Goal: Check status: Check status

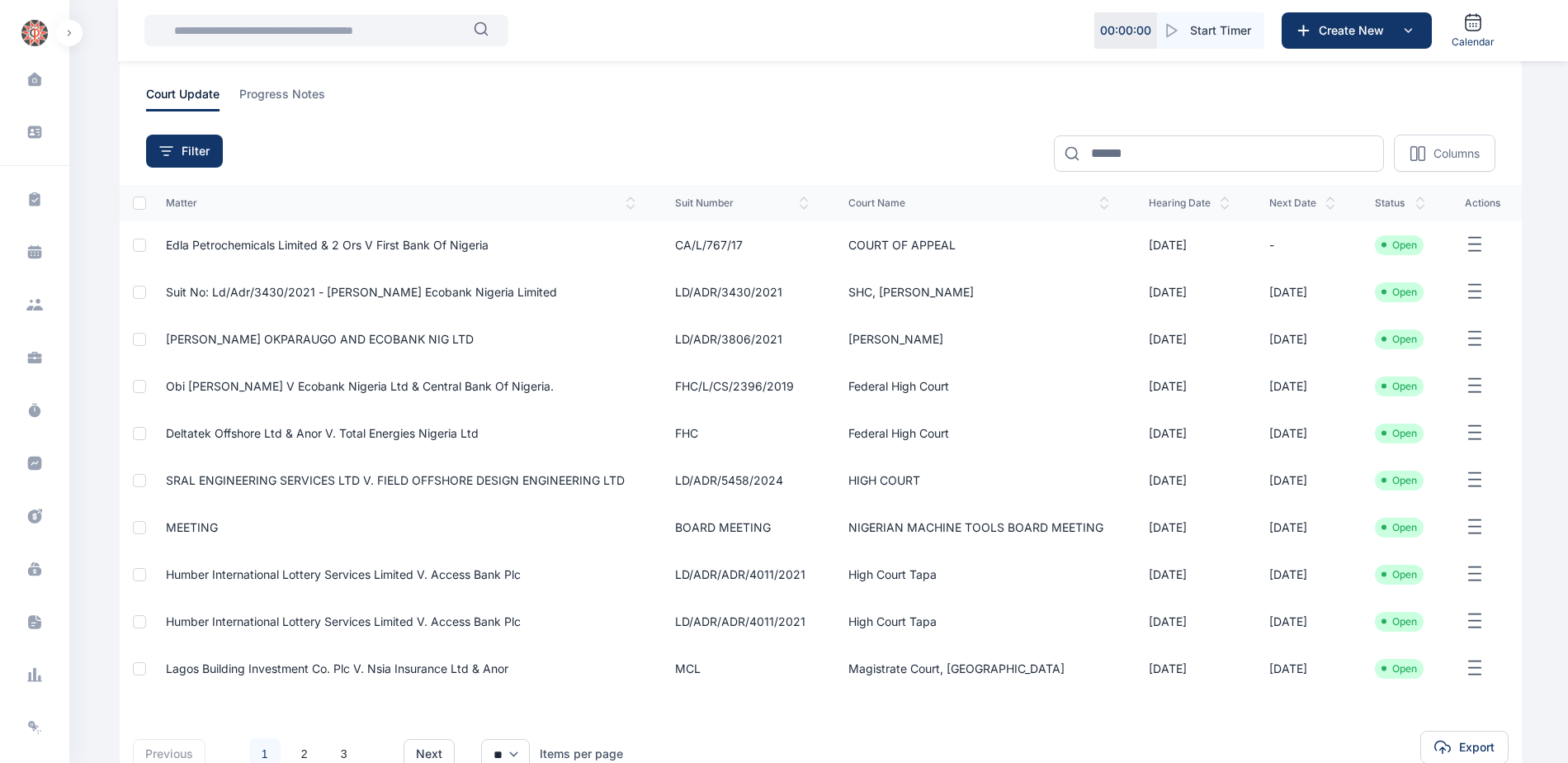
scroll to position [165, 0]
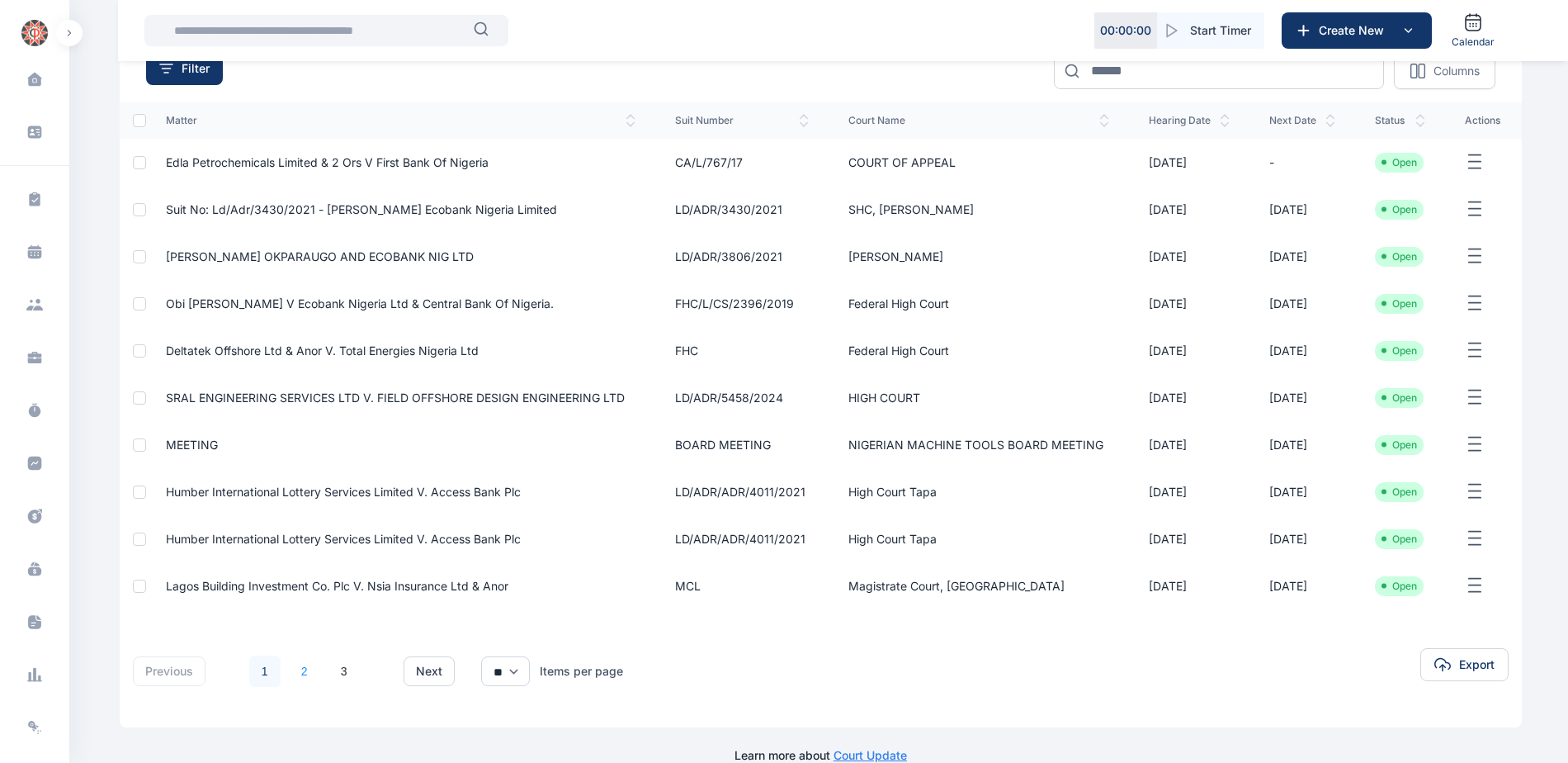
click at [303, 672] on link "2" at bounding box center [305, 671] width 31 height 31
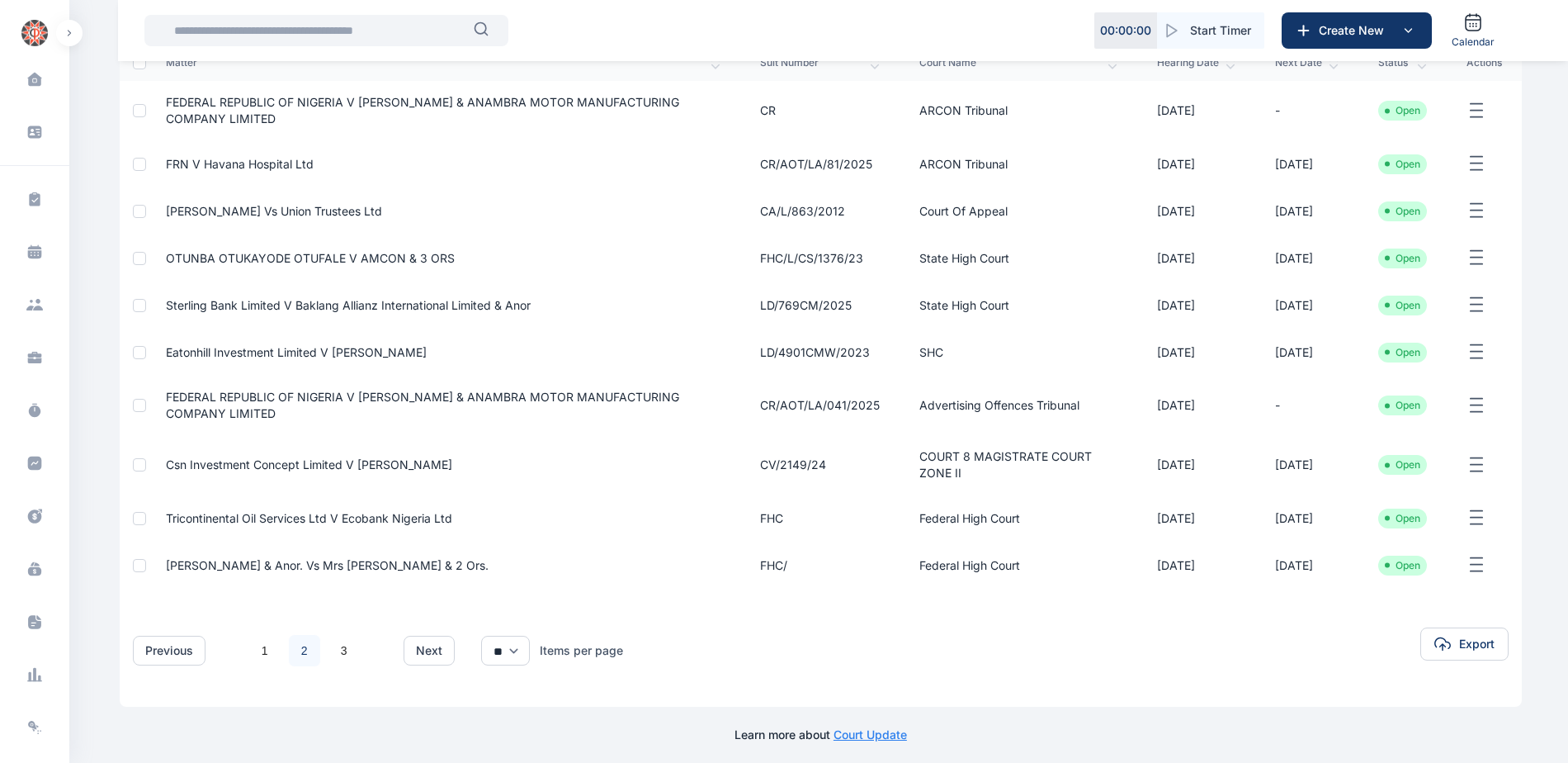
scroll to position [230, 0]
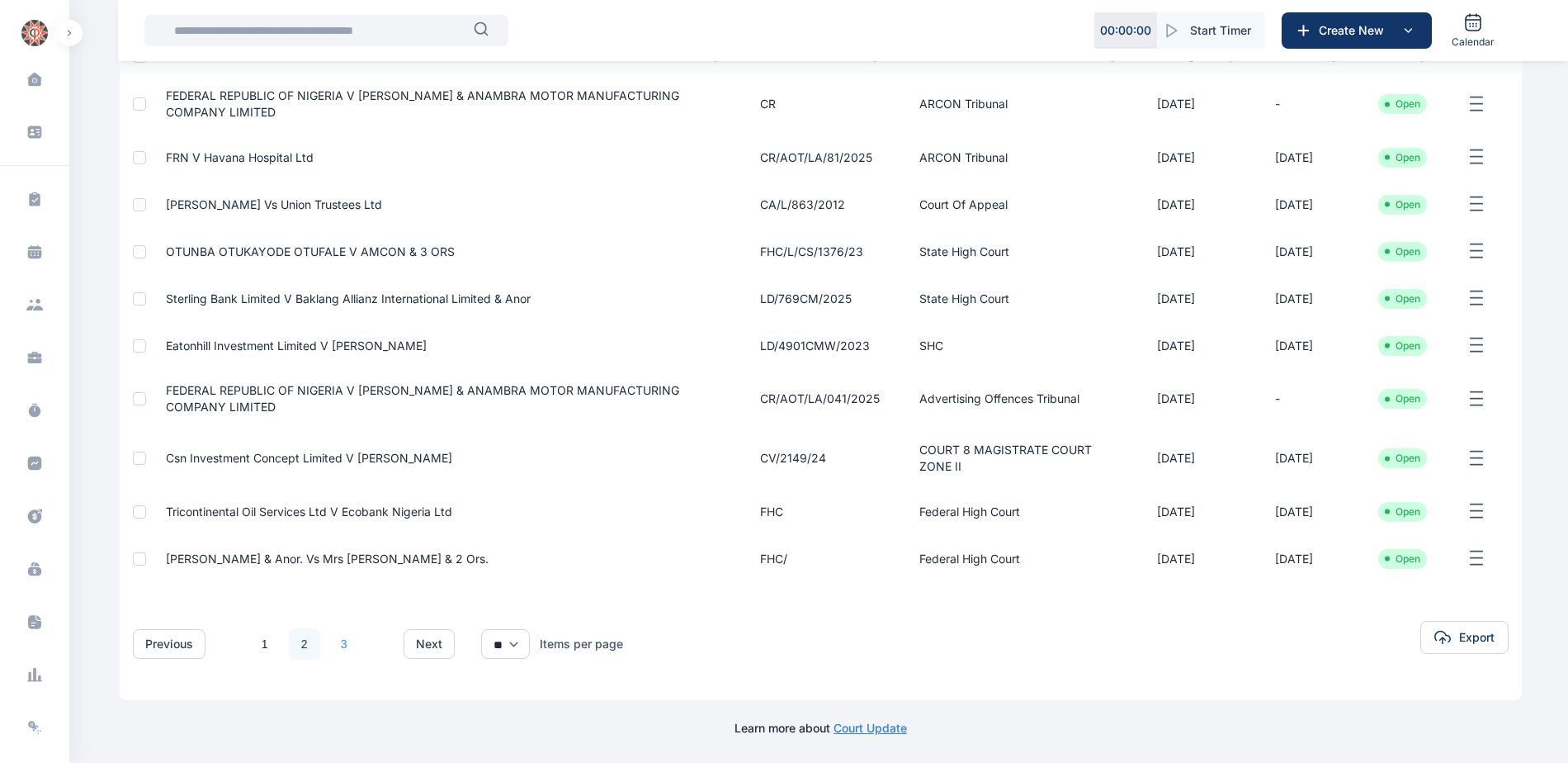
click at [336, 646] on link "3" at bounding box center [344, 644] width 31 height 31
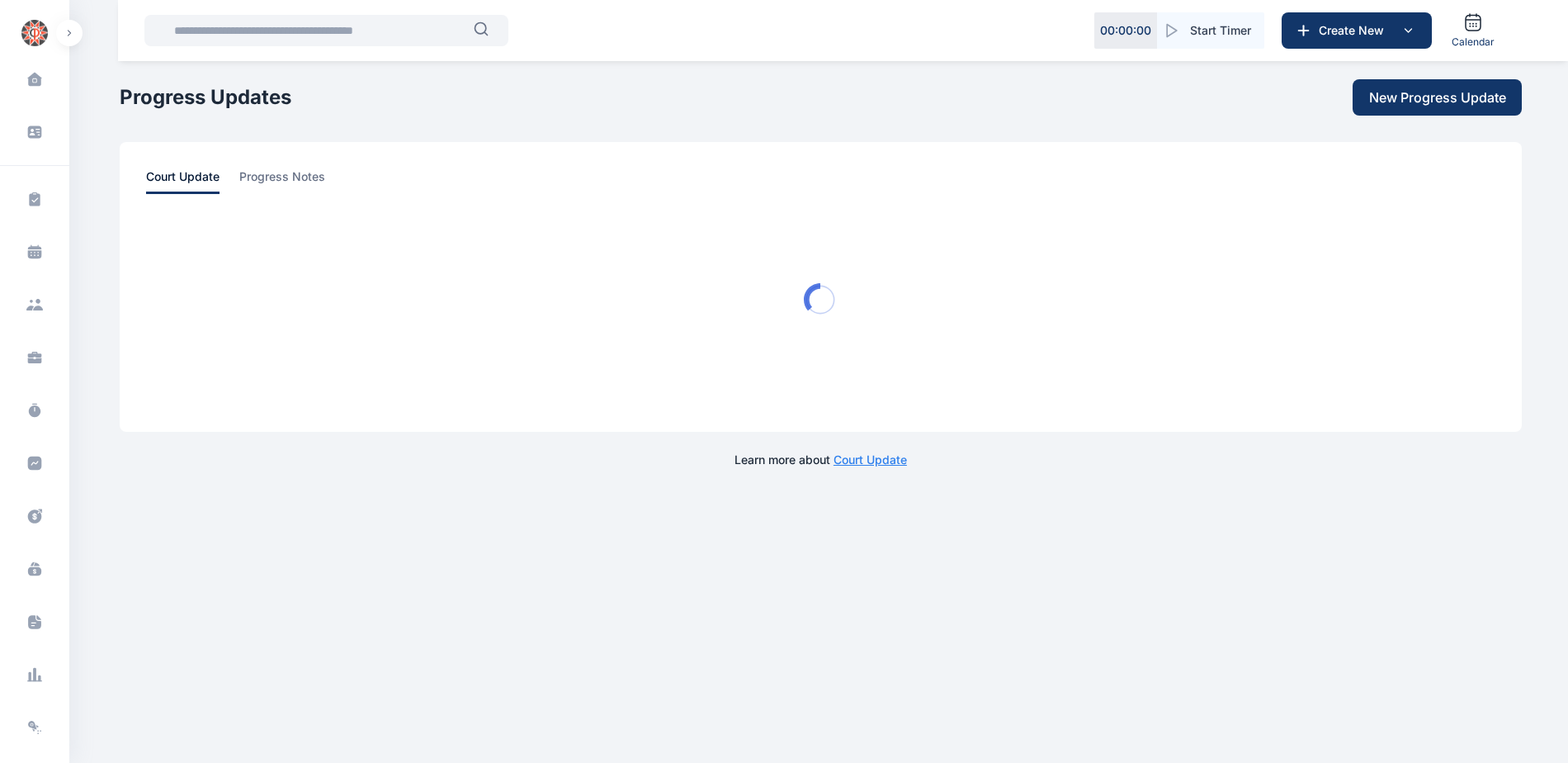
scroll to position [0, 0]
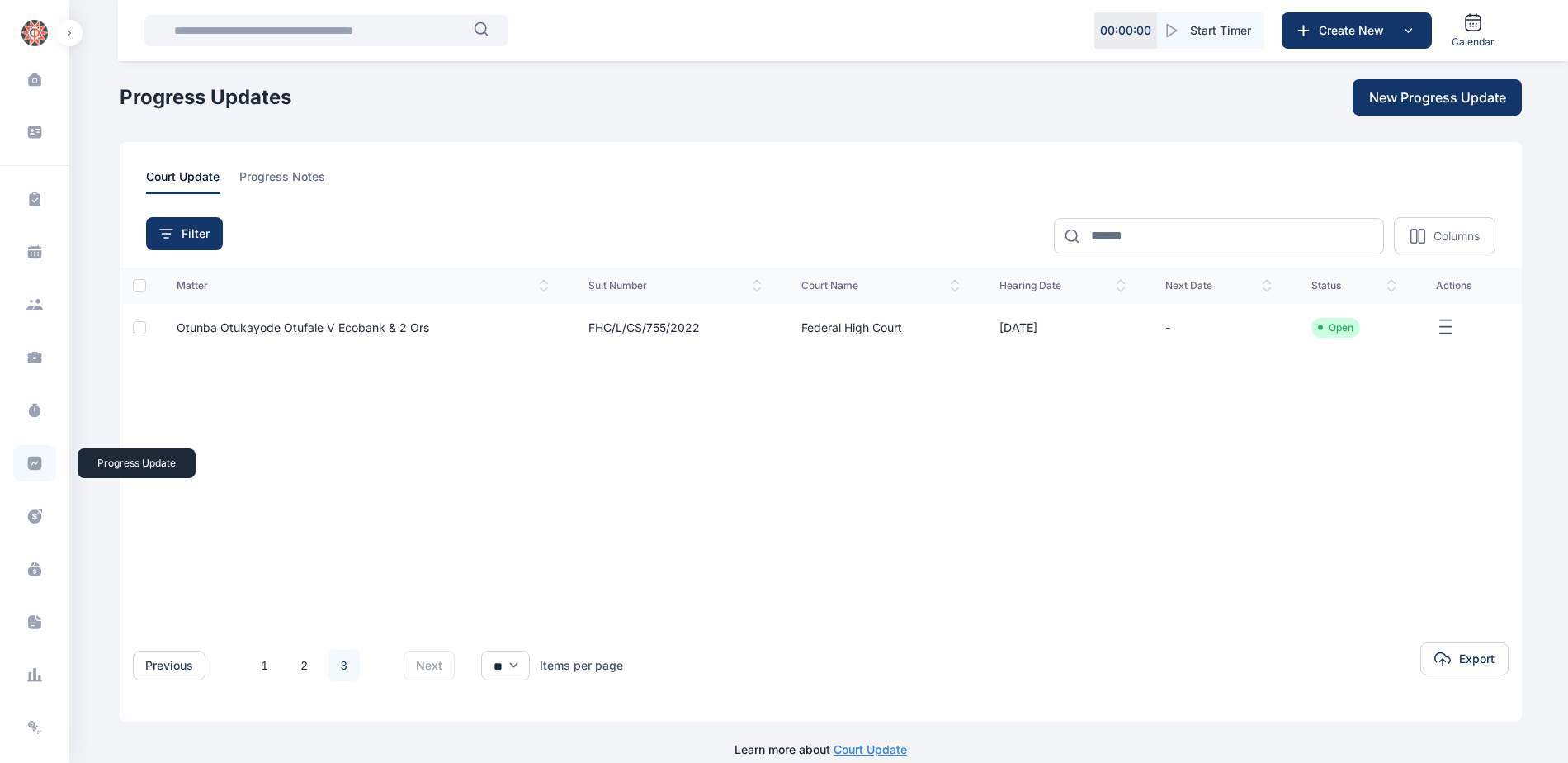
click at [31, 462] on icon at bounding box center [35, 463] width 17 height 17
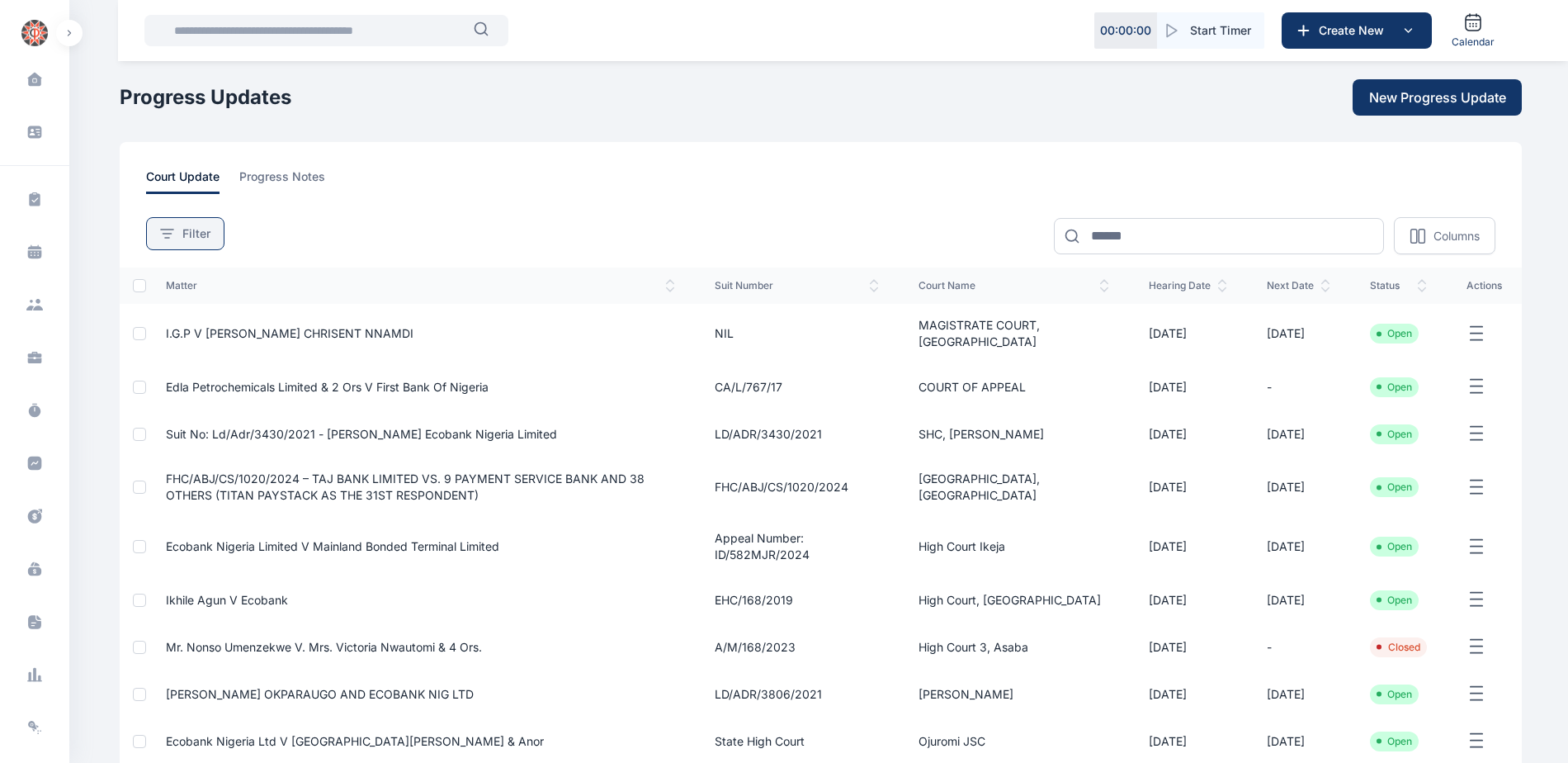
click at [194, 244] on button "Filter" at bounding box center [185, 234] width 79 height 33
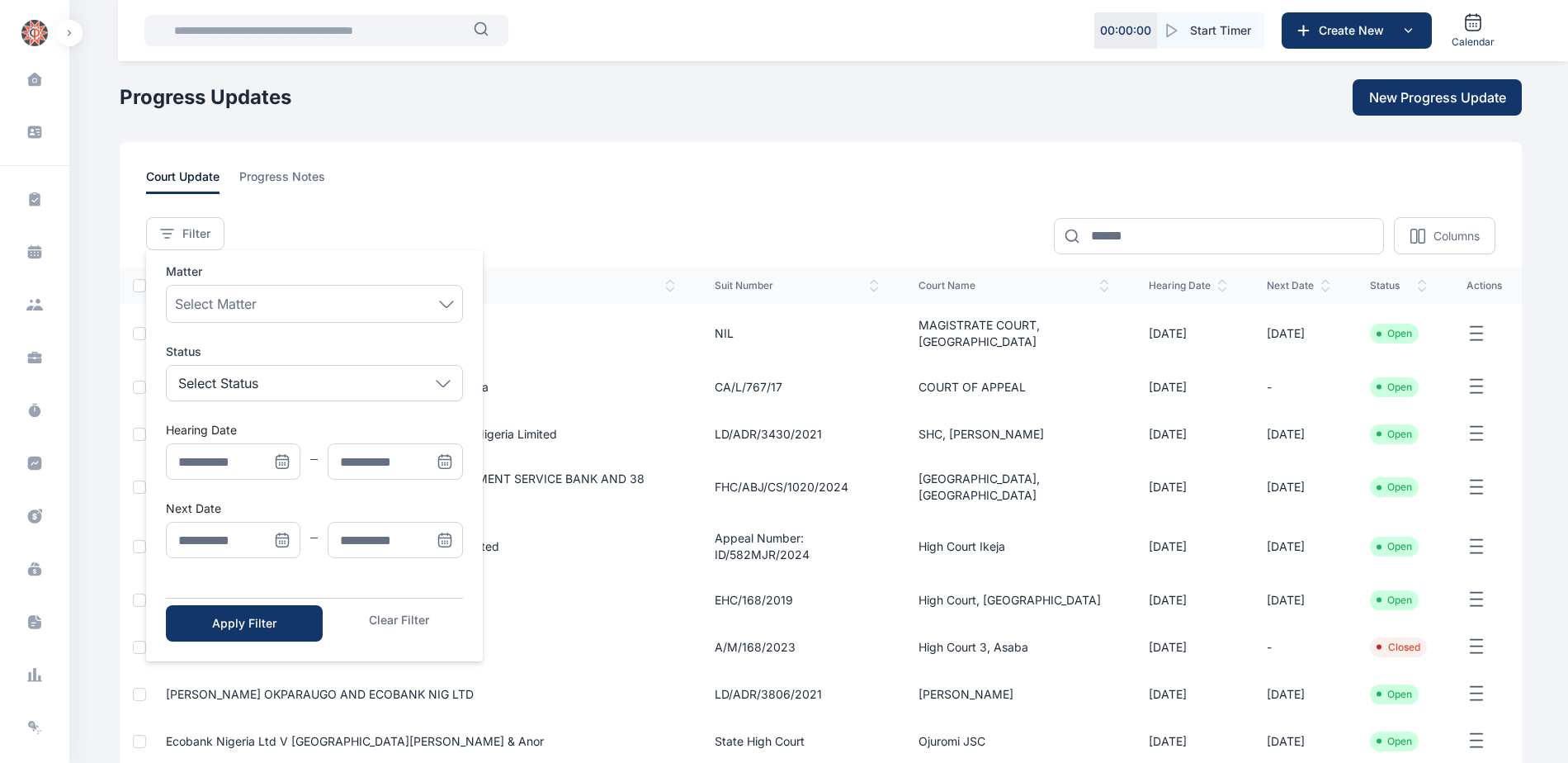
click at [280, 540] on icon "Menu" at bounding box center [283, 540] width 17 height 17
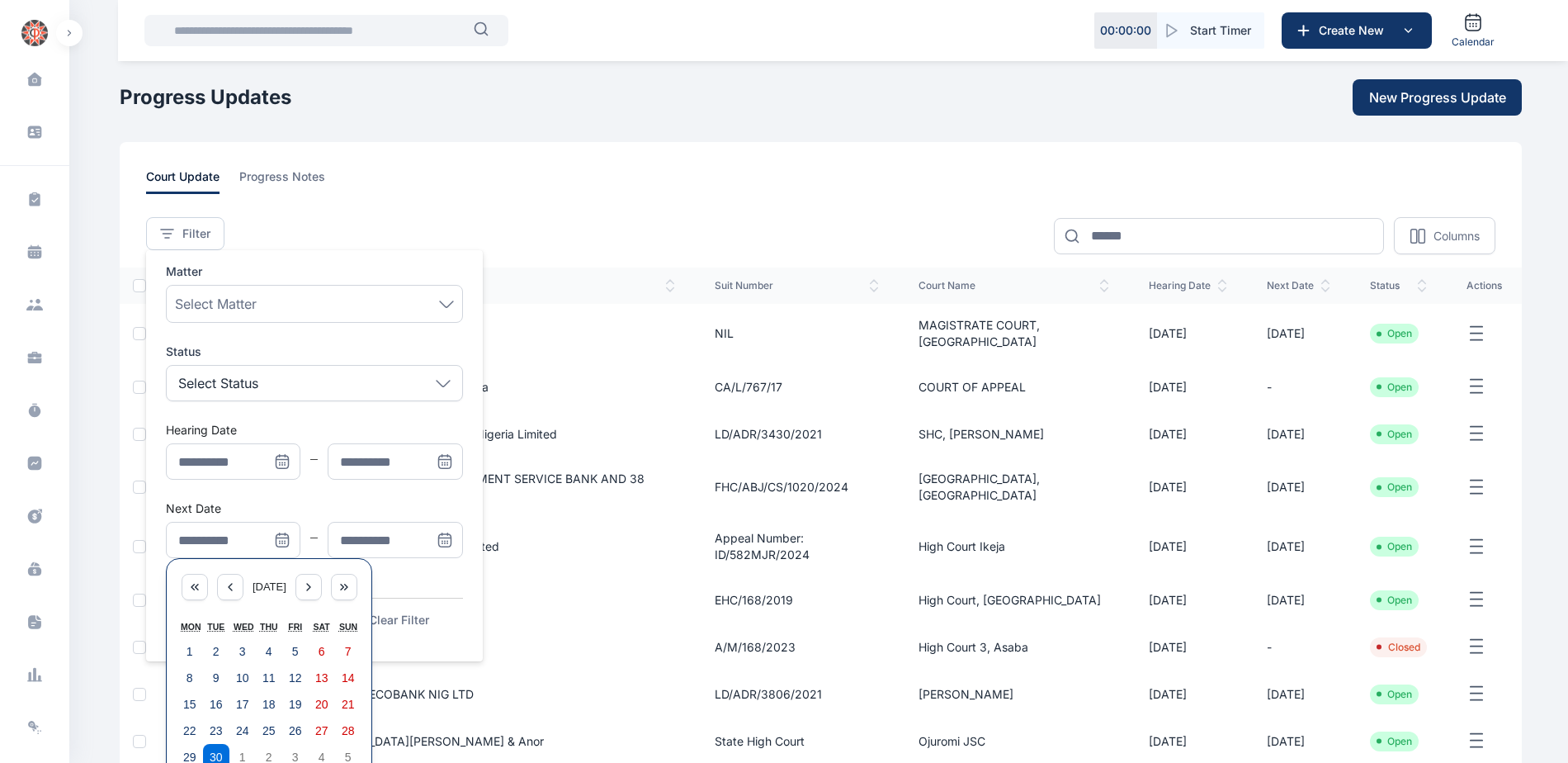
scroll to position [230, 0]
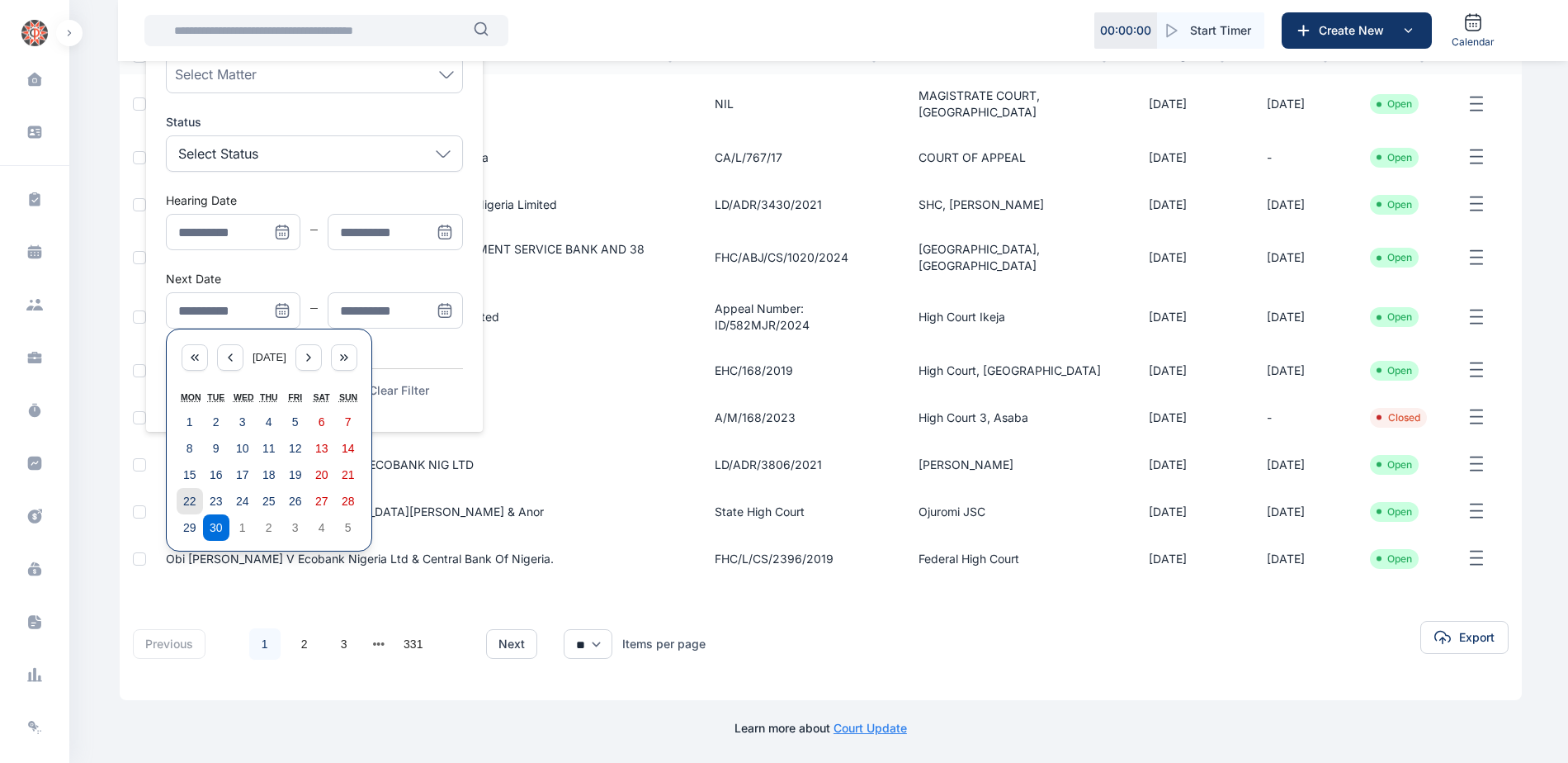
click at [183, 497] on abbr "22" at bounding box center [190, 501] width 13 height 13
type input "**********"
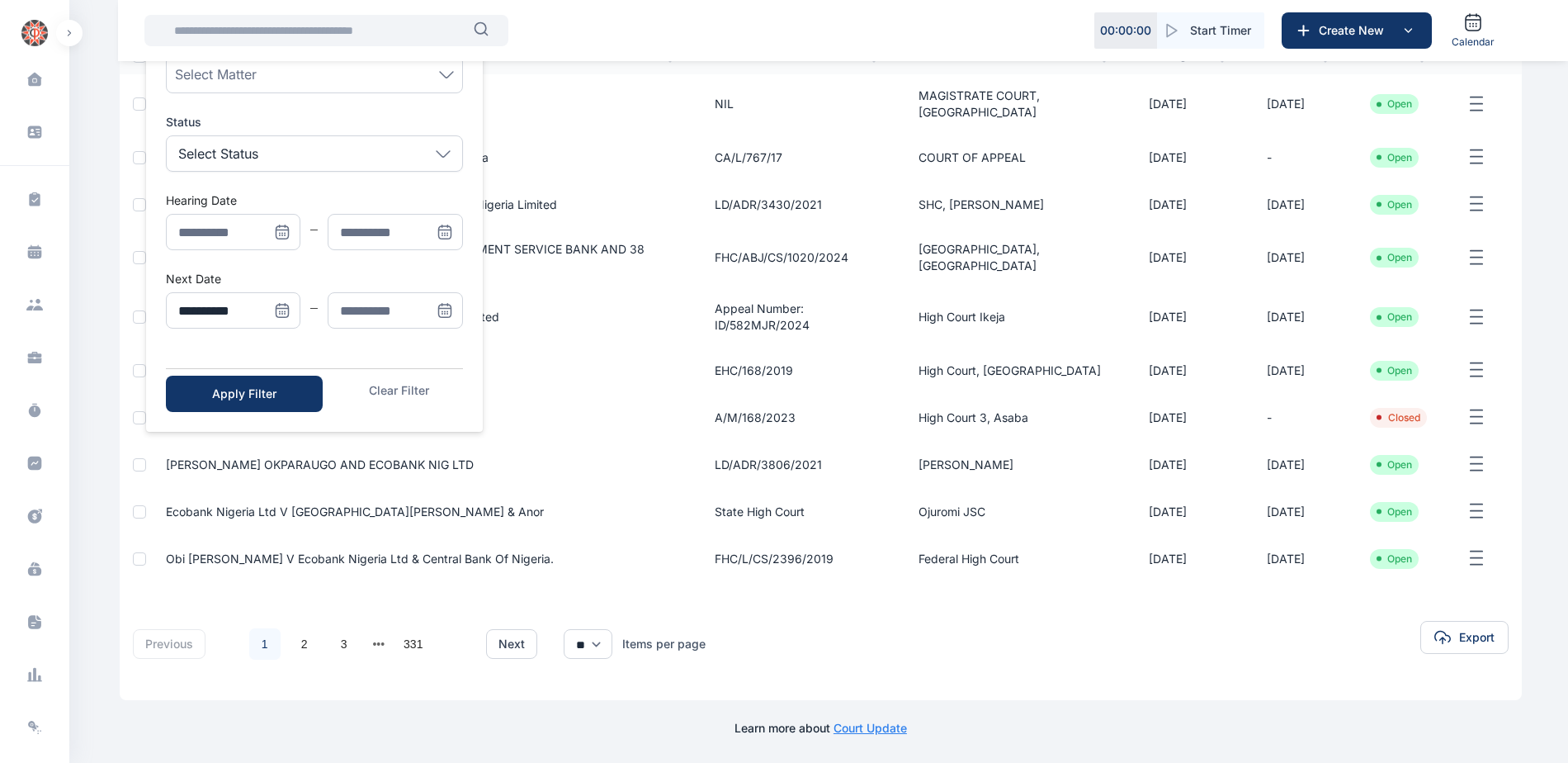
click at [436, 306] on span "Menu" at bounding box center [445, 311] width 36 height 36
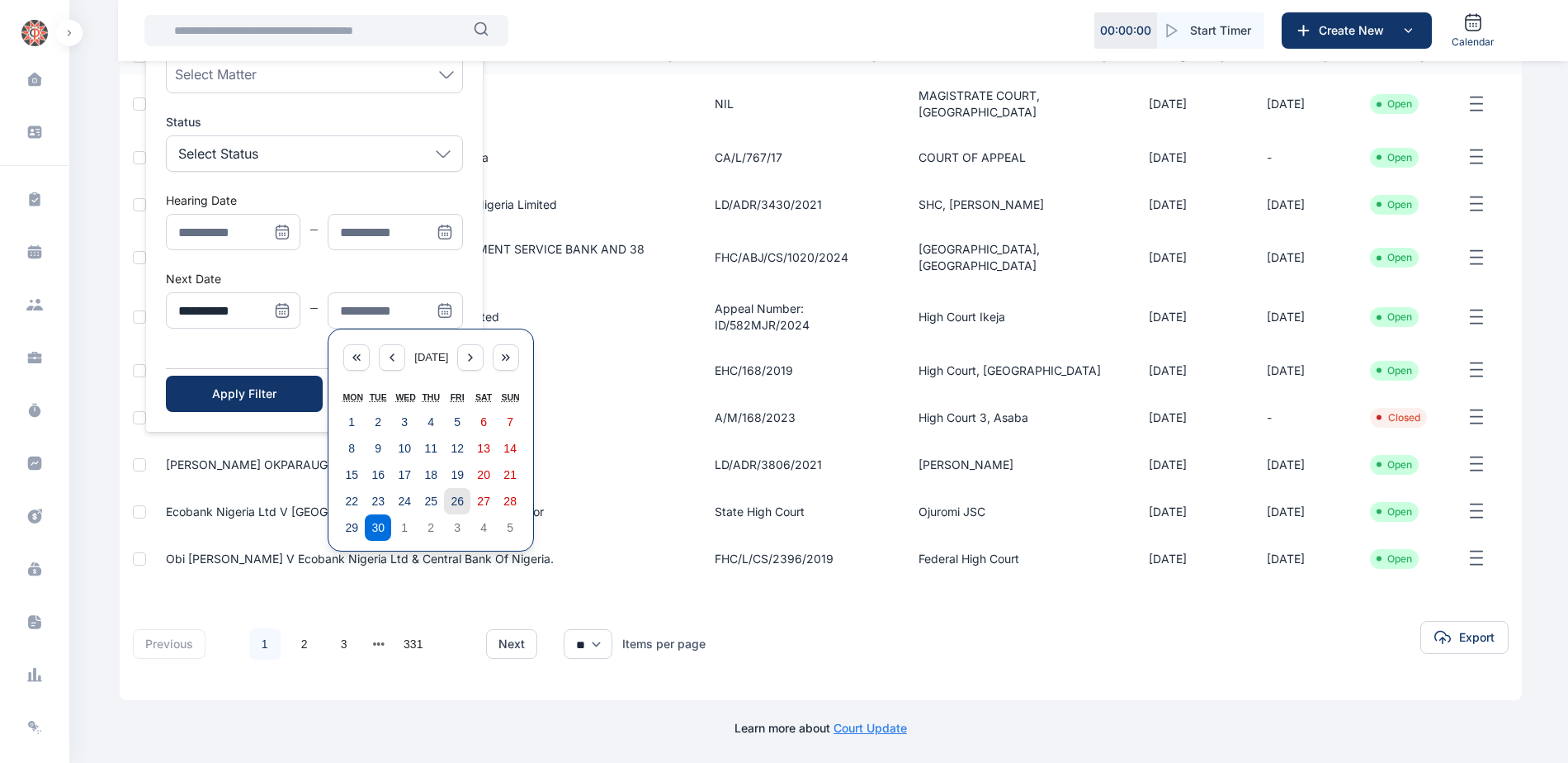
click at [455, 501] on abbr "26" at bounding box center [457, 501] width 13 height 13
type input "**********"
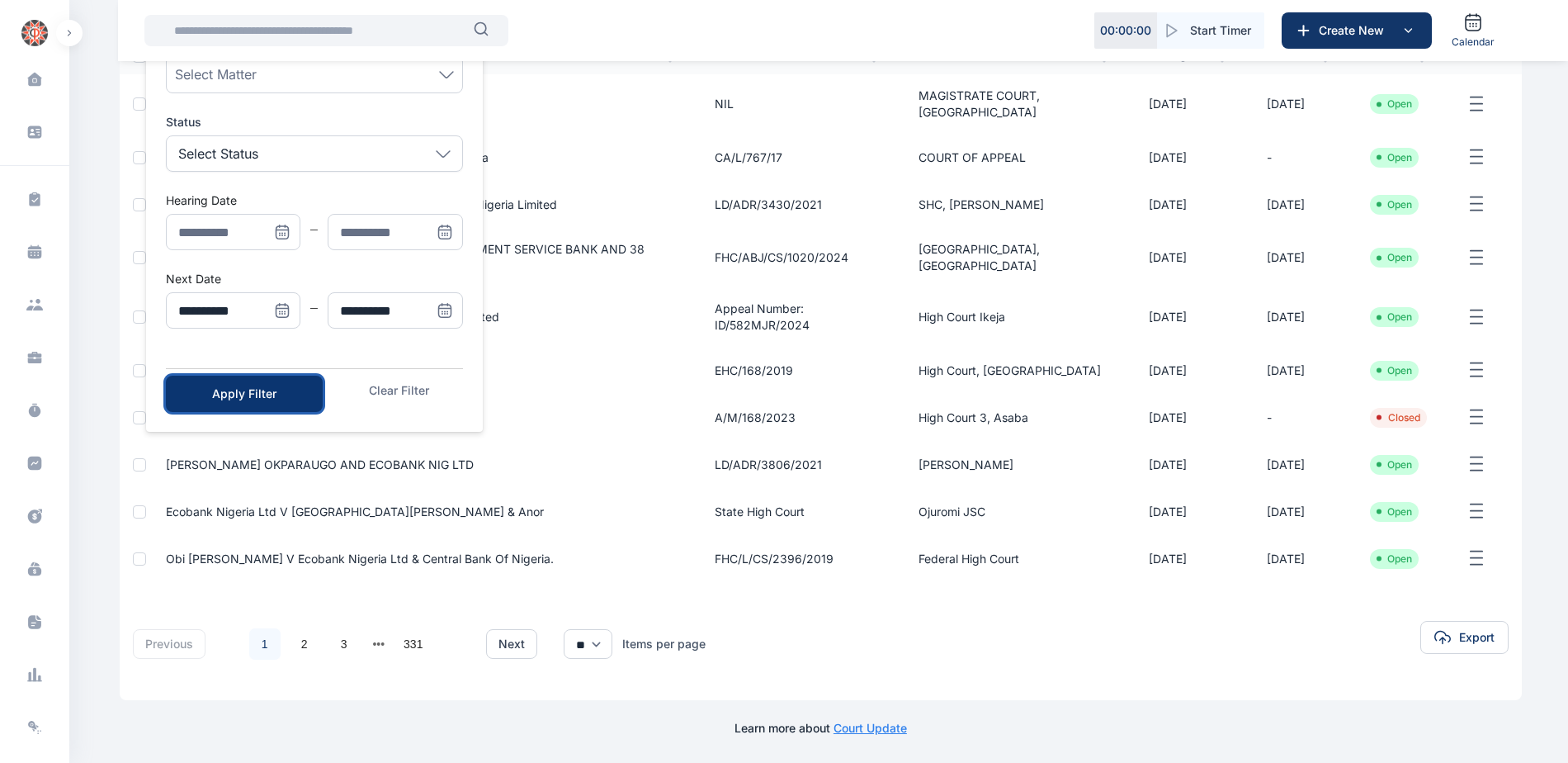
click at [295, 397] on div "Apply Filter" at bounding box center [245, 393] width 104 height 17
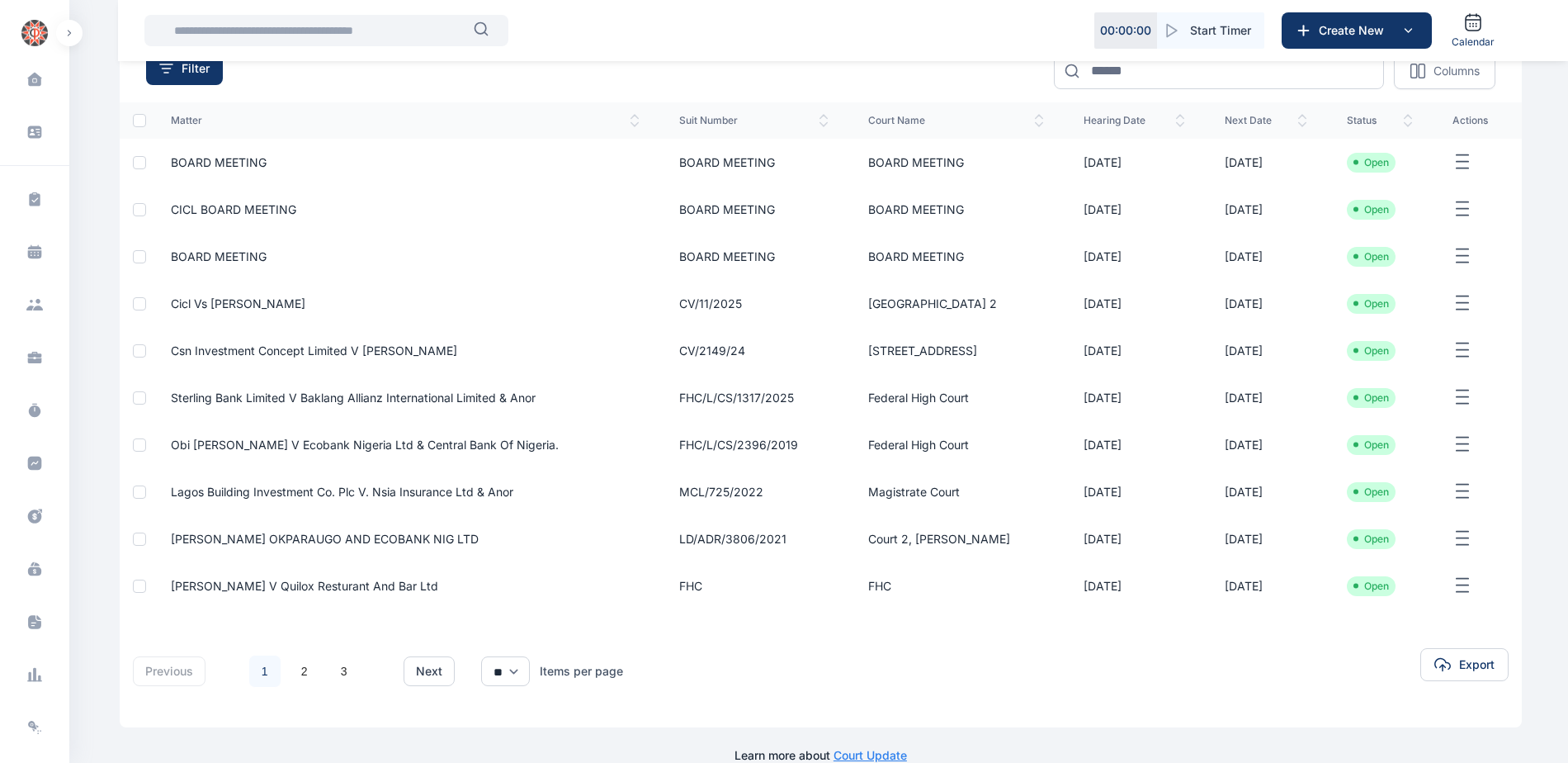
scroll to position [193, 0]
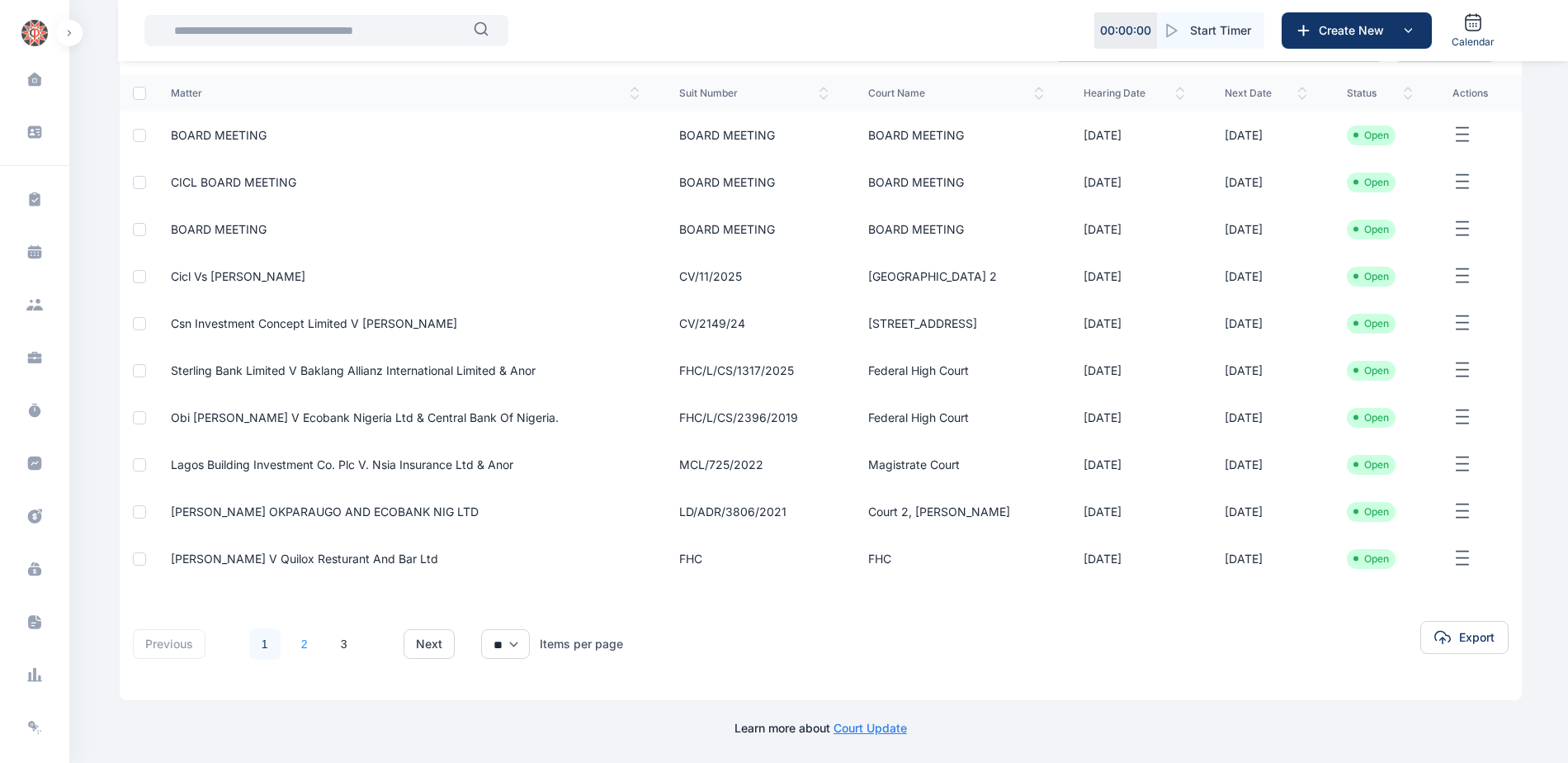
click at [299, 650] on link "2" at bounding box center [305, 644] width 31 height 31
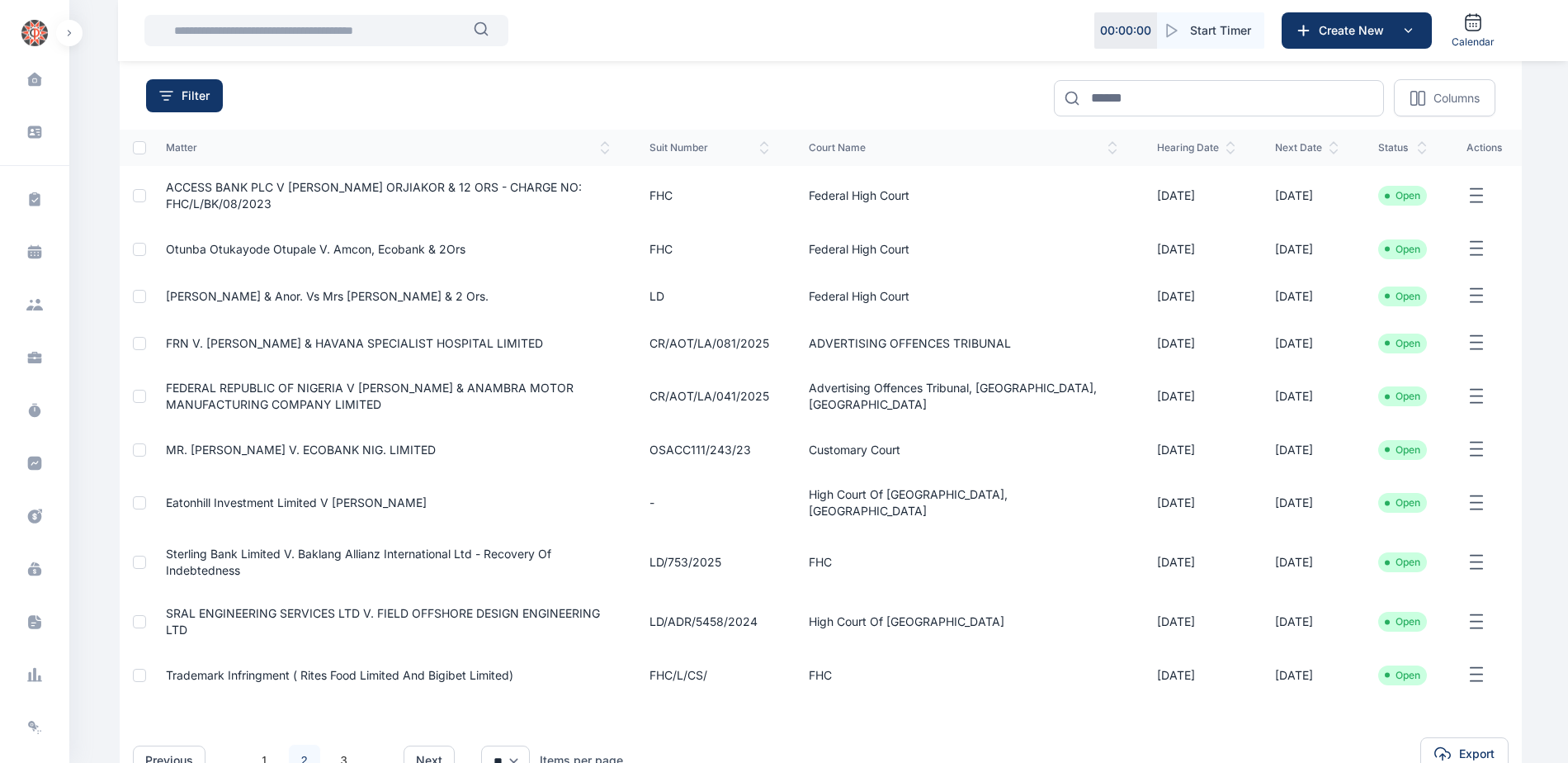
scroll to position [165, 0]
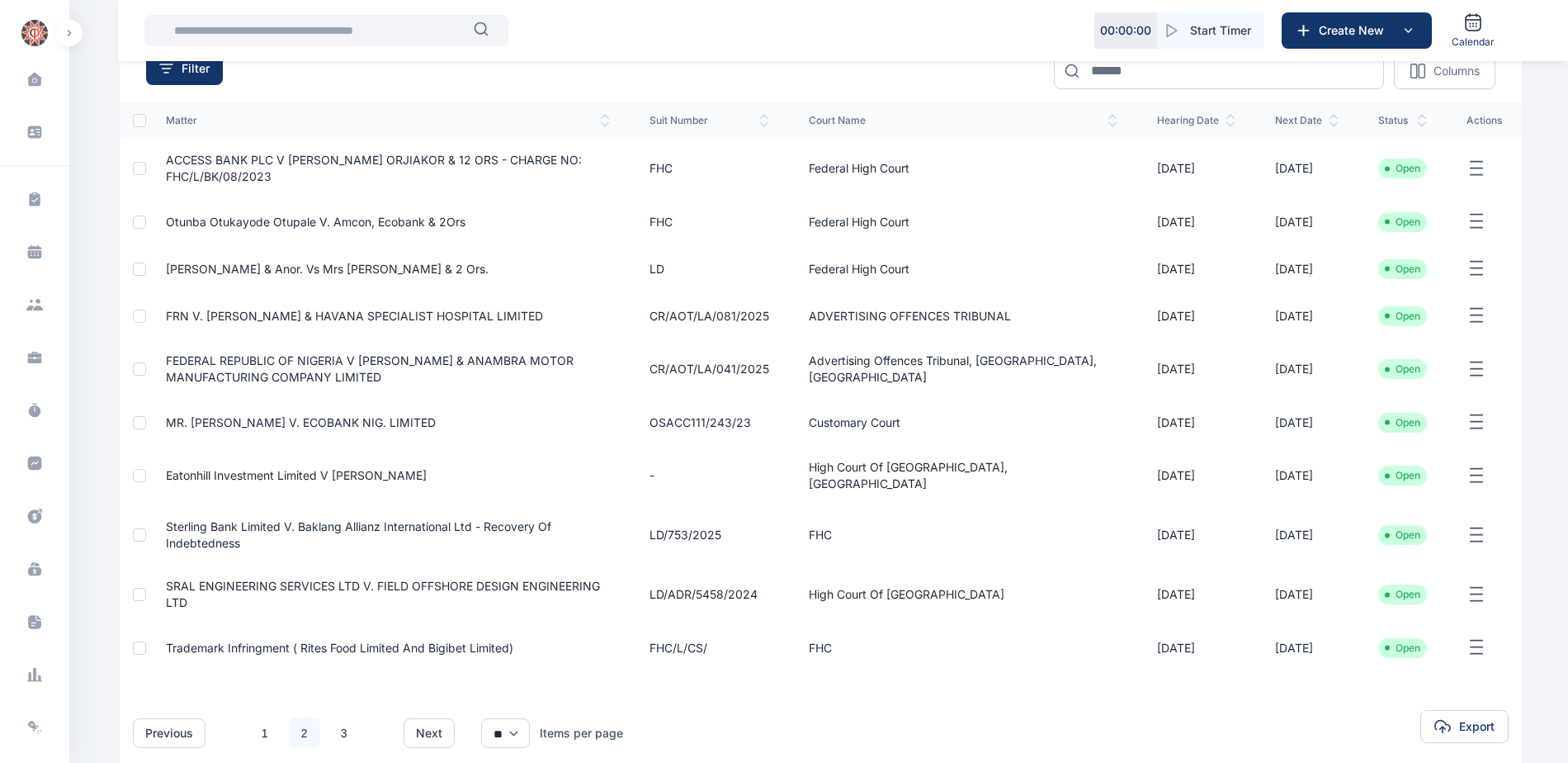
click at [301, 718] on link "2" at bounding box center [305, 733] width 31 height 31
click at [303, 718] on link "2" at bounding box center [305, 733] width 31 height 31
click at [343, 718] on link "3" at bounding box center [344, 733] width 31 height 31
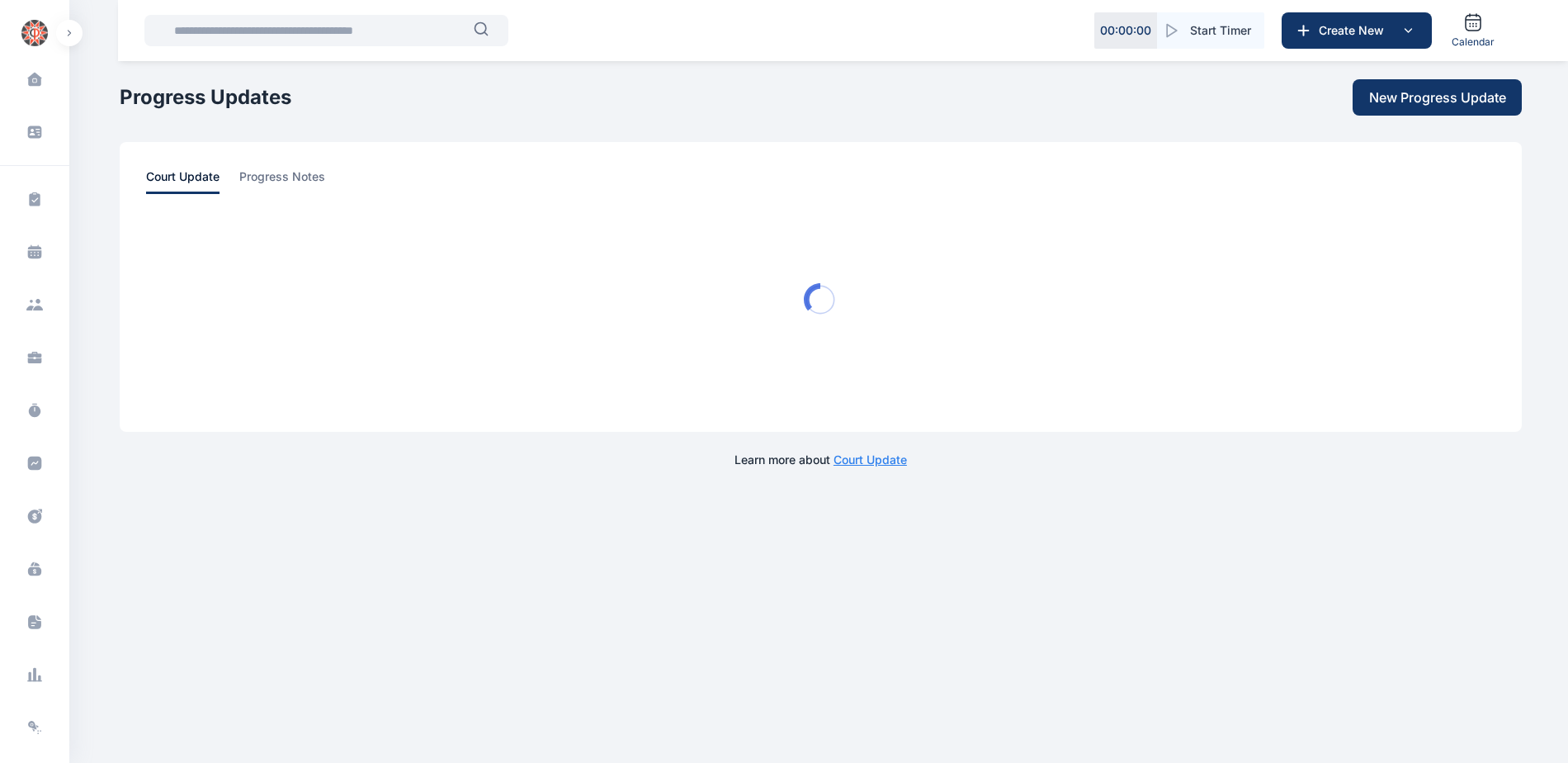
scroll to position [0, 0]
